Goal: Information Seeking & Learning: Learn about a topic

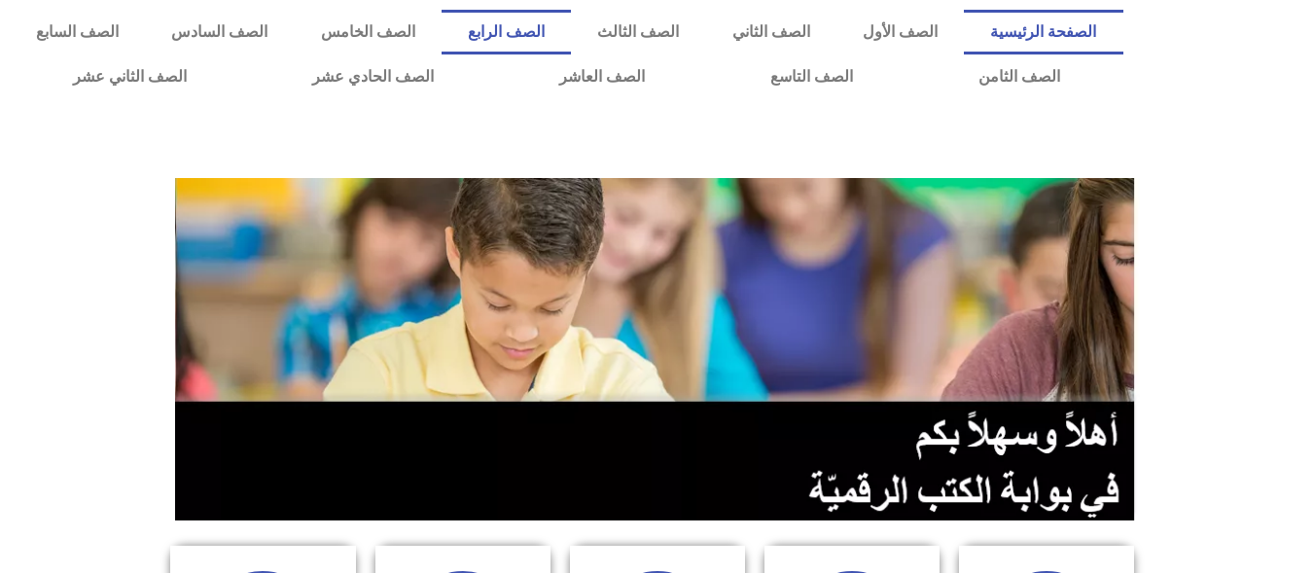
click at [571, 36] on link "الصف الرابع" at bounding box center [505, 32] width 129 height 45
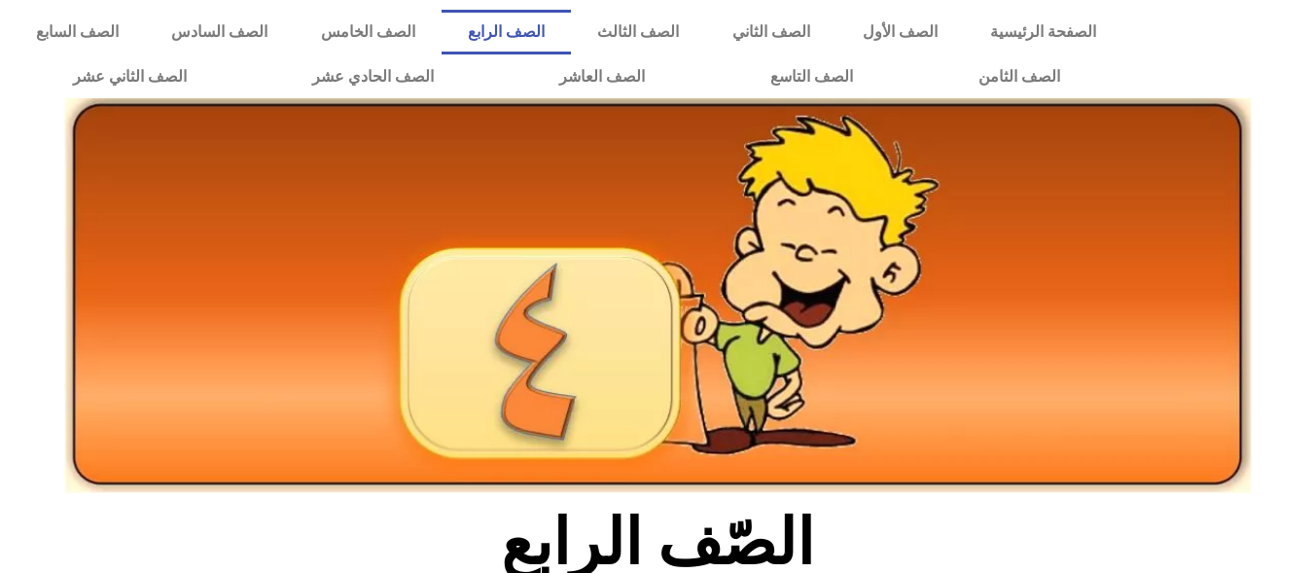
click at [571, 36] on link "الصف الرابع" at bounding box center [505, 32] width 129 height 45
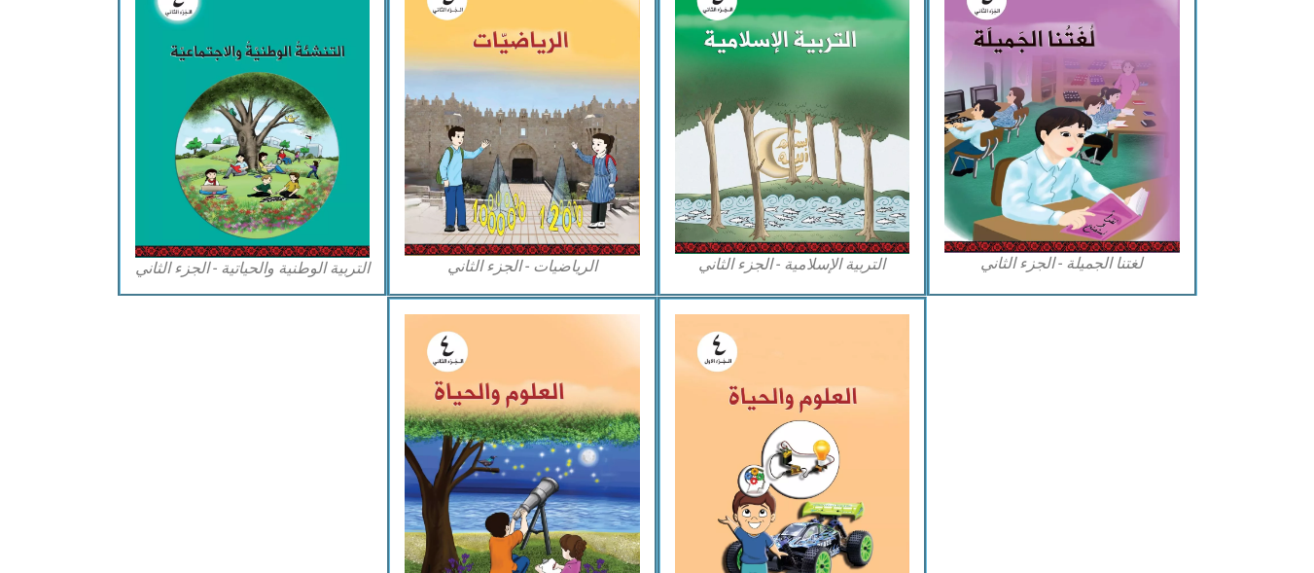
scroll to position [1127, 0]
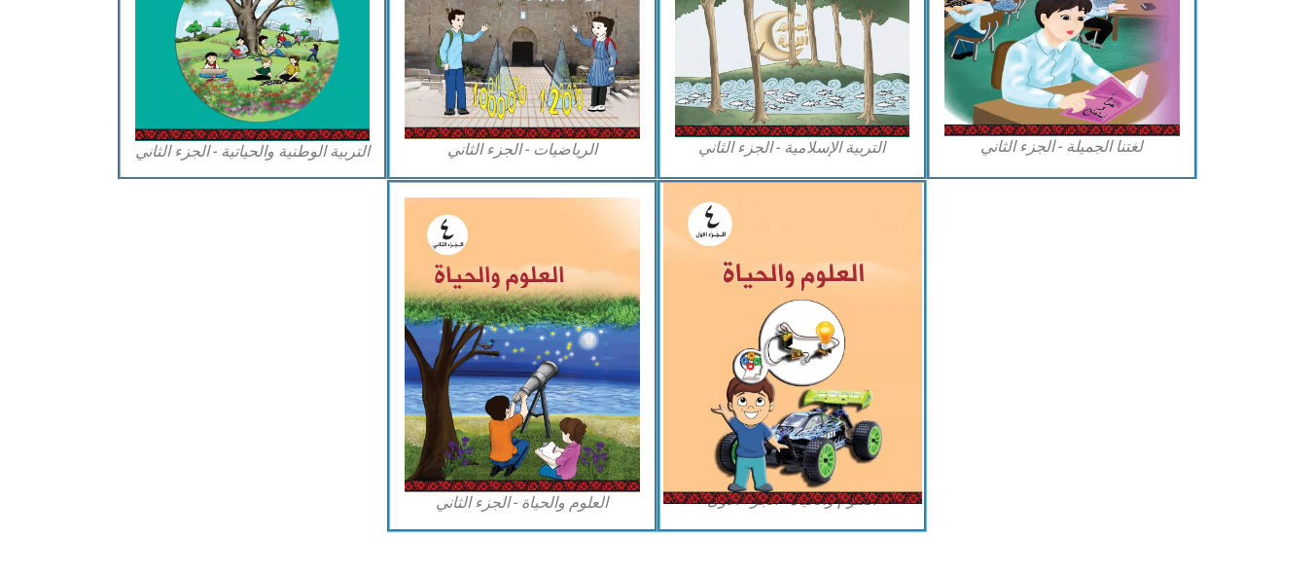
click at [849, 296] on img at bounding box center [791, 343] width 259 height 321
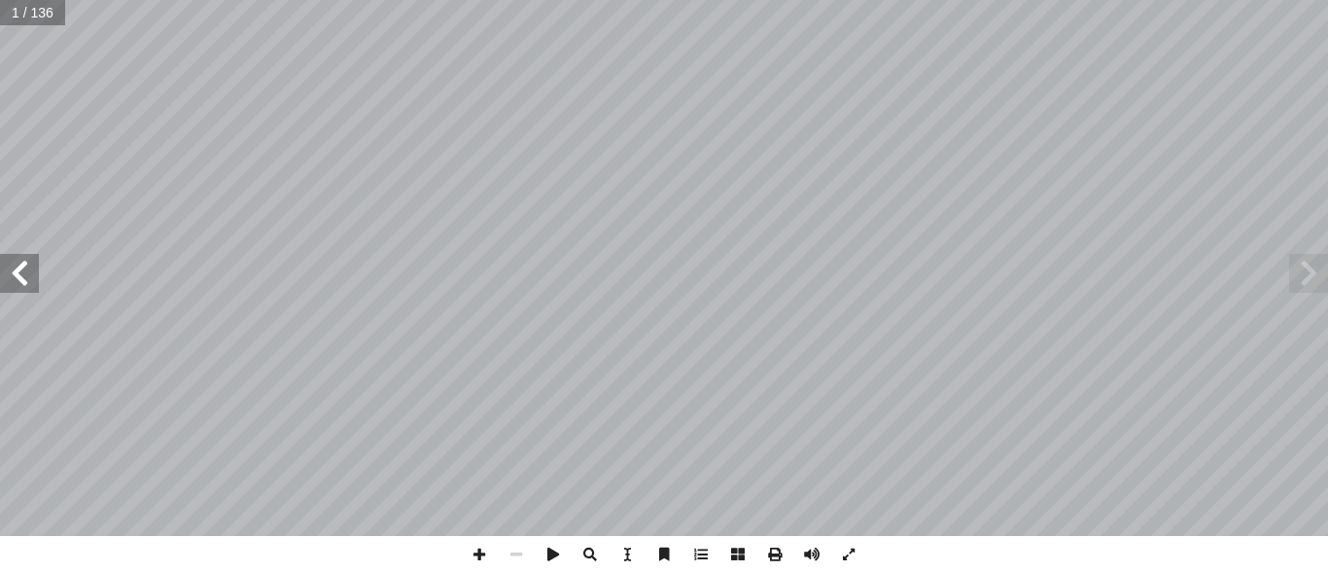
click at [11, 258] on span at bounding box center [19, 273] width 39 height 39
click at [0, 266] on span at bounding box center [19, 273] width 39 height 39
click at [1, 269] on span at bounding box center [19, 273] width 39 height 39
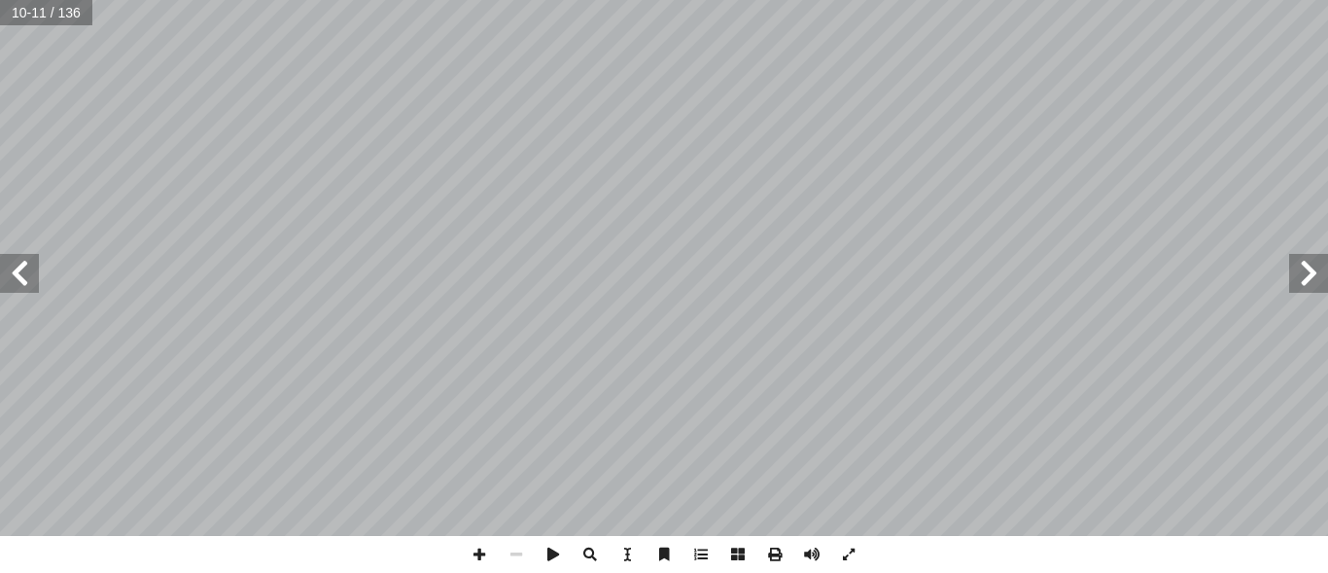
click at [1, 269] on span at bounding box center [19, 273] width 39 height 39
click at [484, 556] on span at bounding box center [479, 554] width 37 height 37
